Goal: Task Accomplishment & Management: Manage account settings

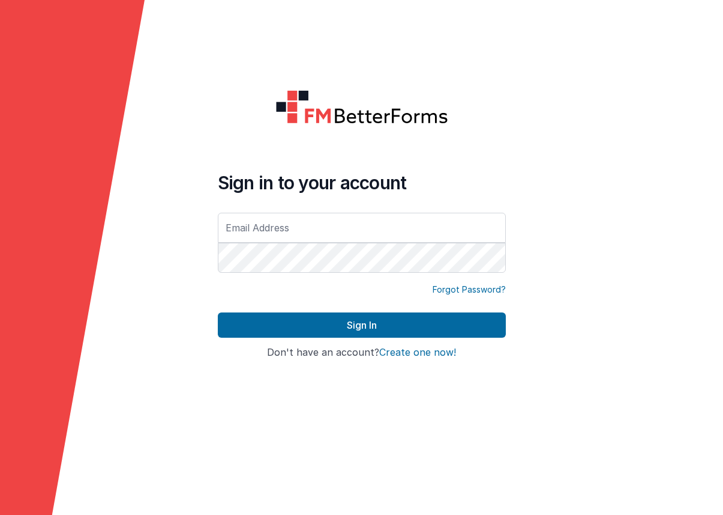
type input "[EMAIL_ADDRESS][DOMAIN_NAME]"
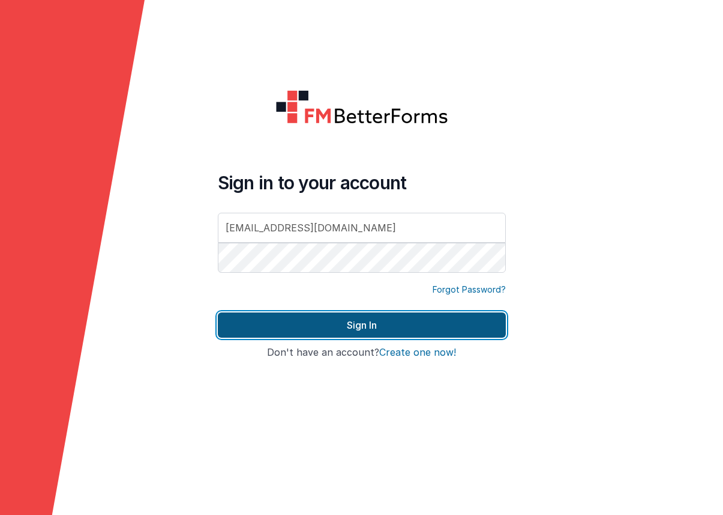
click at [456, 320] on button "Sign In" at bounding box center [362, 324] width 288 height 25
